Goal: Find specific page/section: Find specific page/section

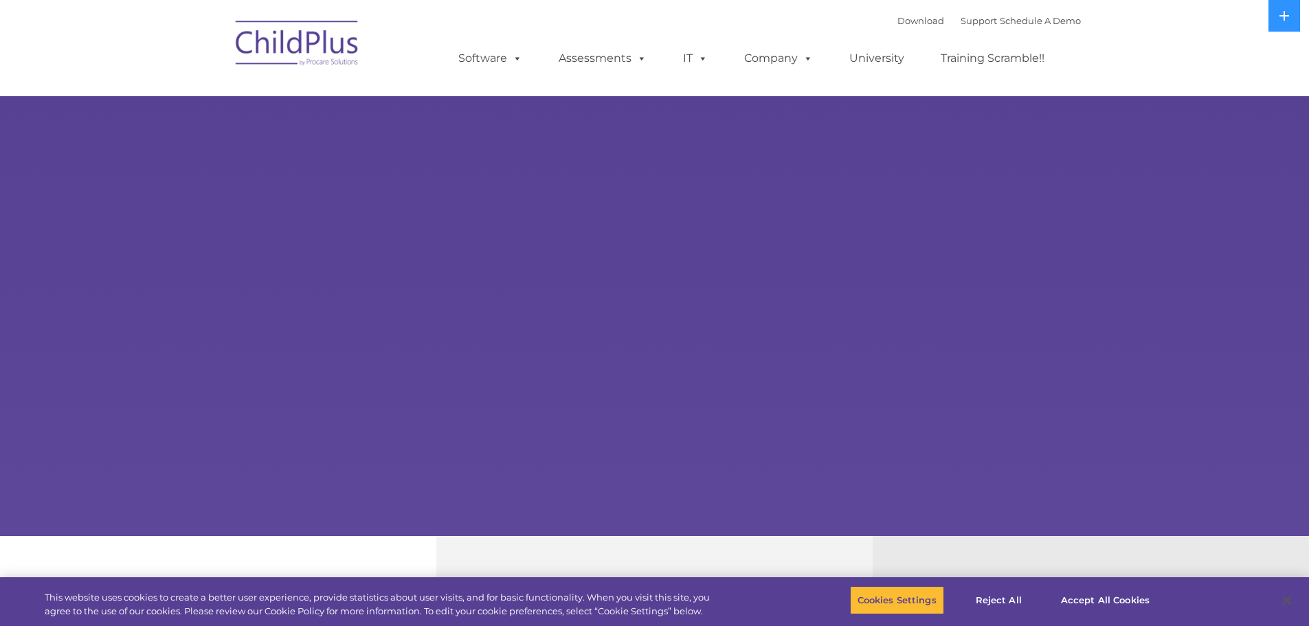
select select "MEDIUM"
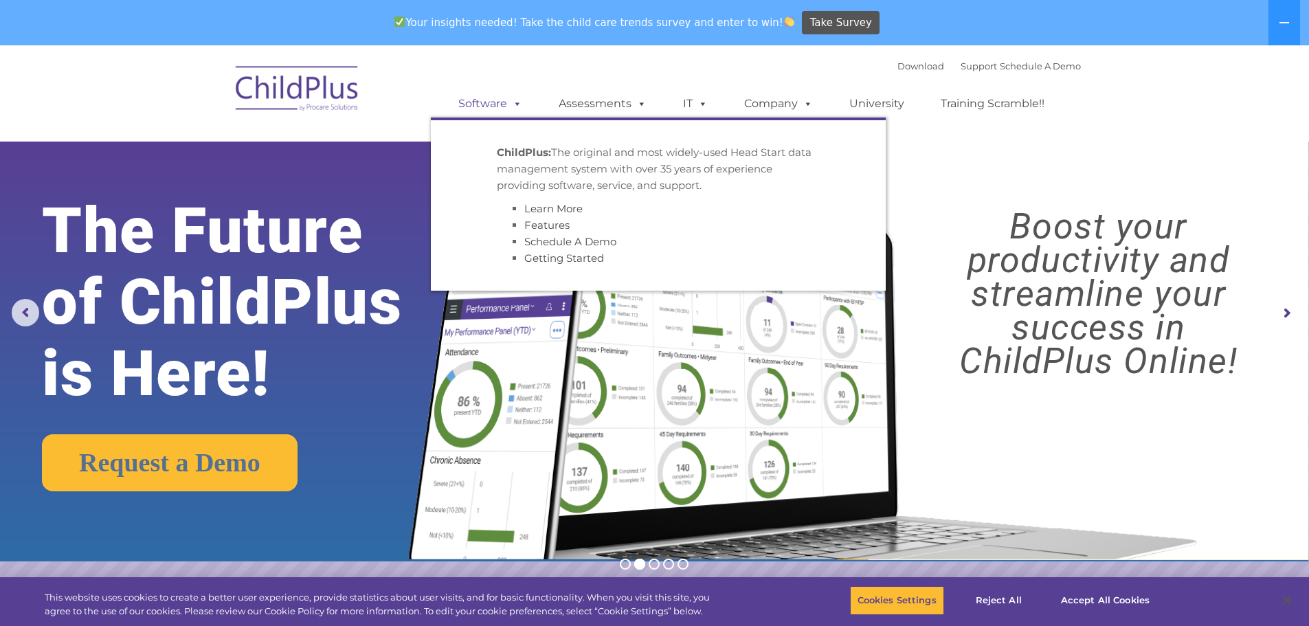
click at [483, 105] on link "Software" at bounding box center [490, 103] width 91 height 27
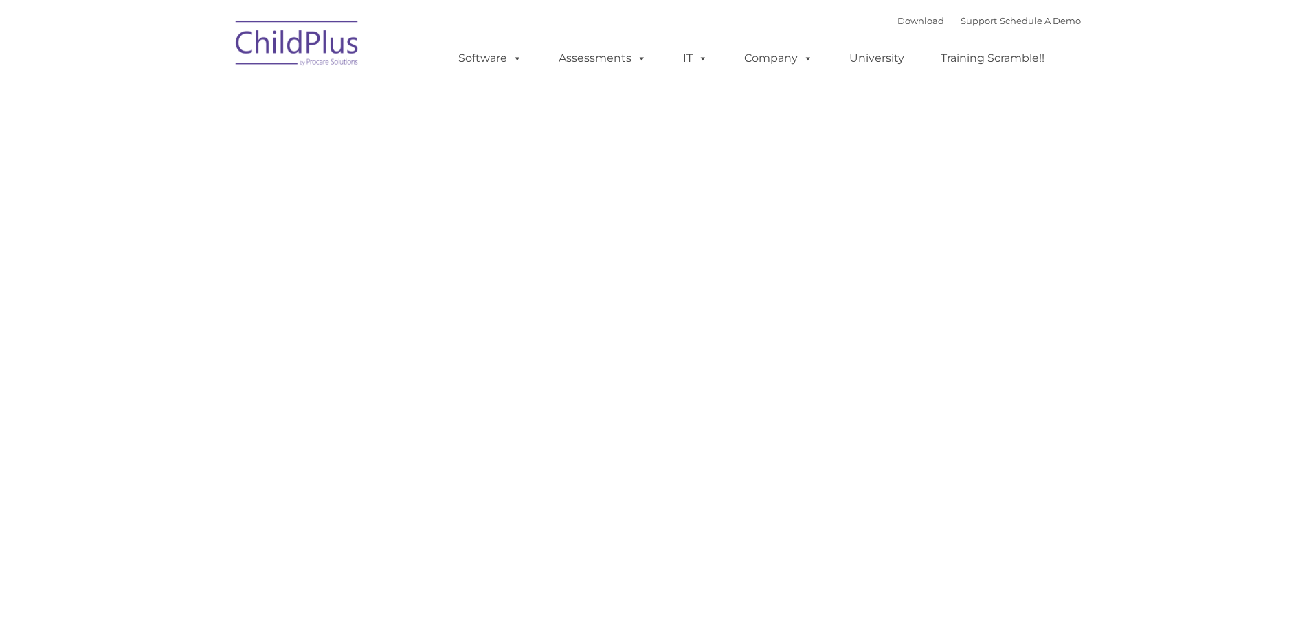
type input ""
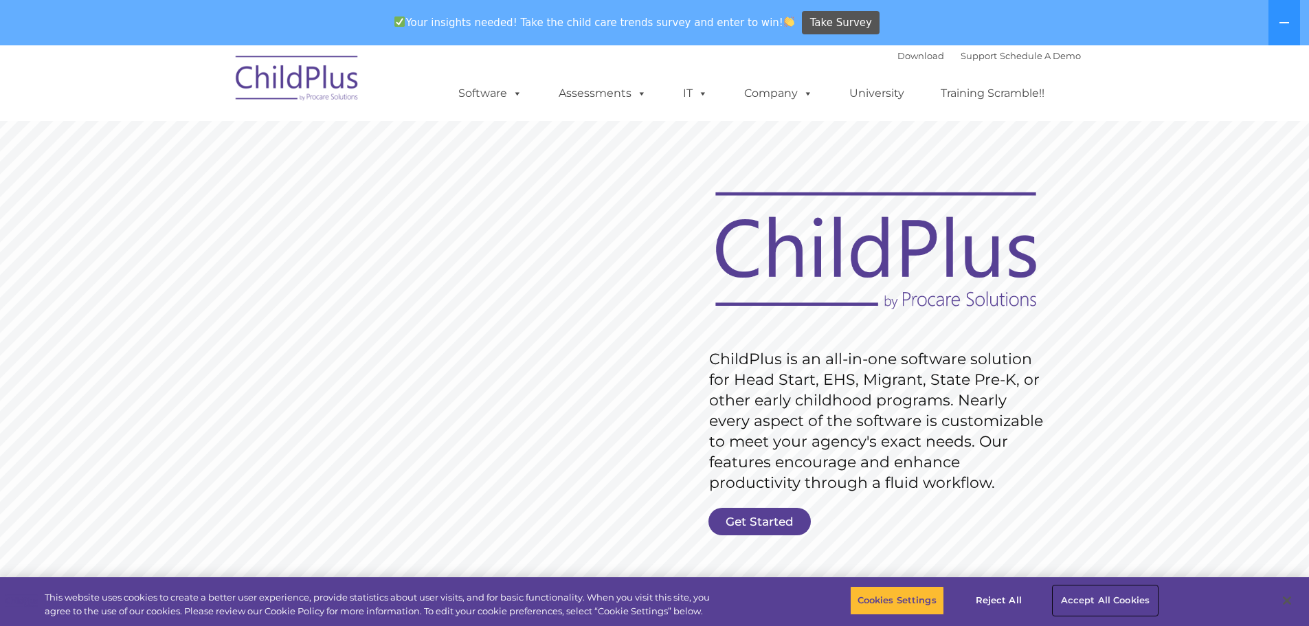
click at [1086, 595] on button "Accept All Cookies" at bounding box center [1105, 600] width 104 height 29
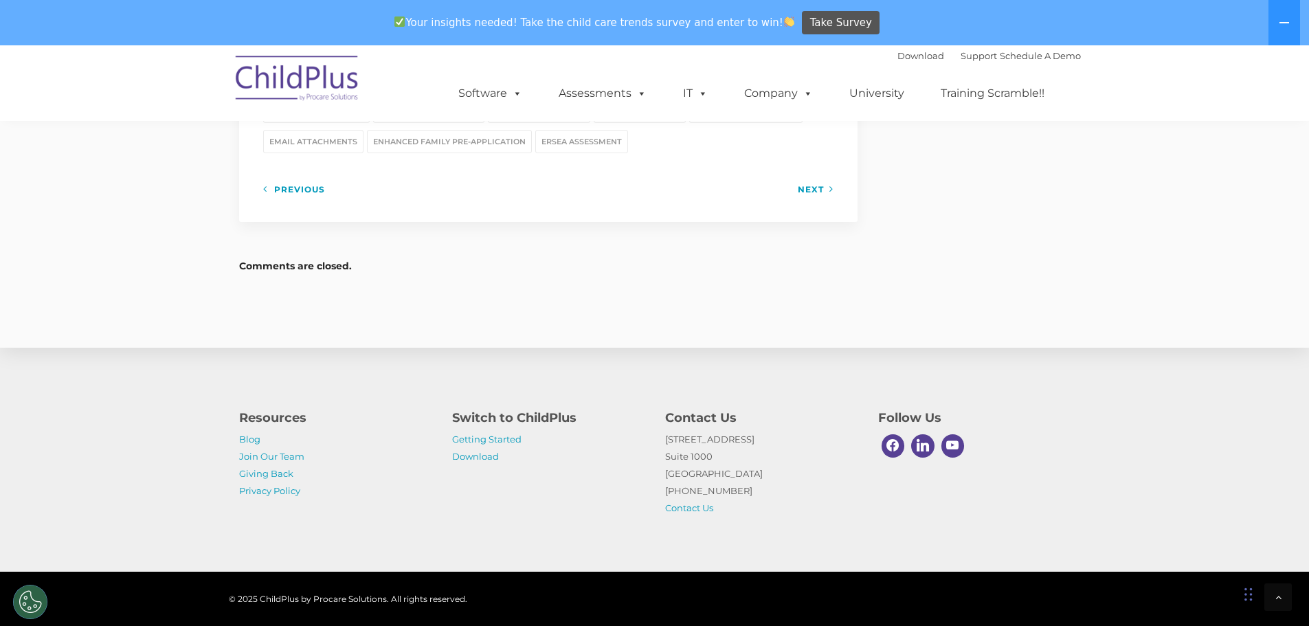
scroll to position [1973, 0]
